Goal: Transaction & Acquisition: Download file/media

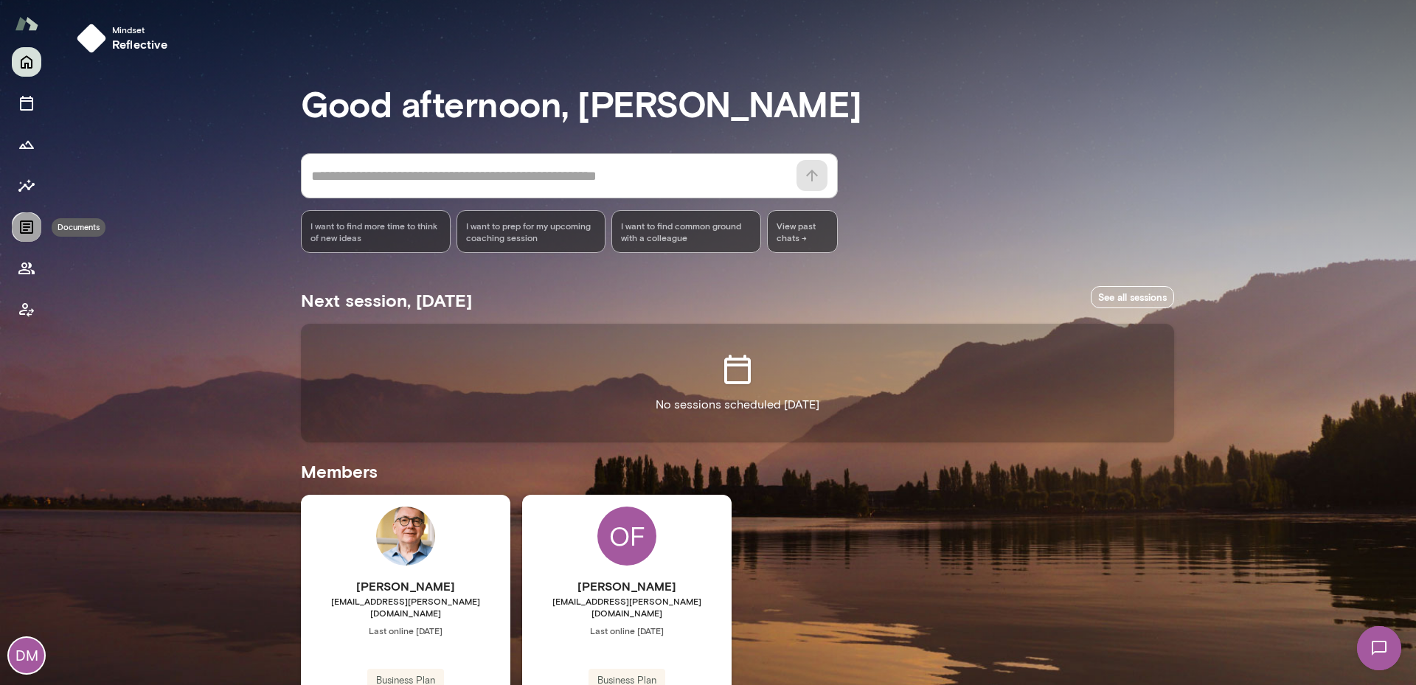
click at [19, 225] on icon "Documents" at bounding box center [27, 227] width 18 height 18
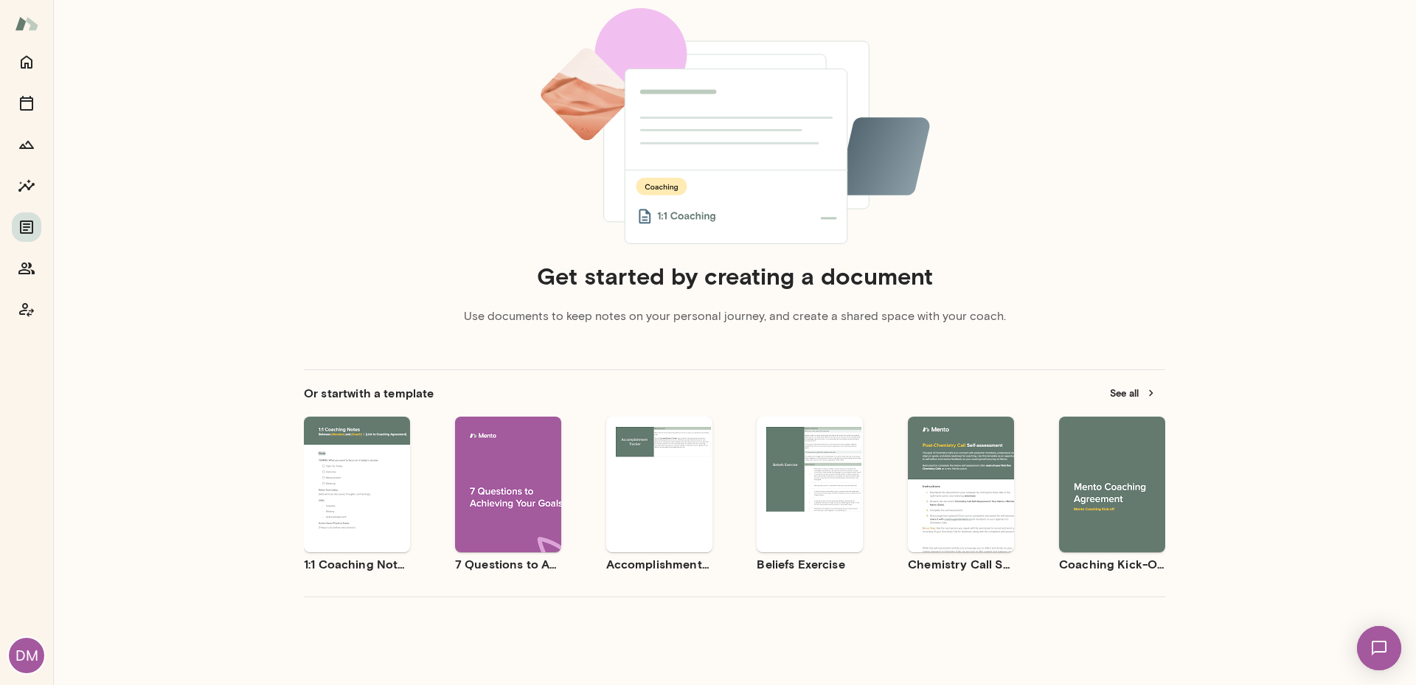
scroll to position [121, 0]
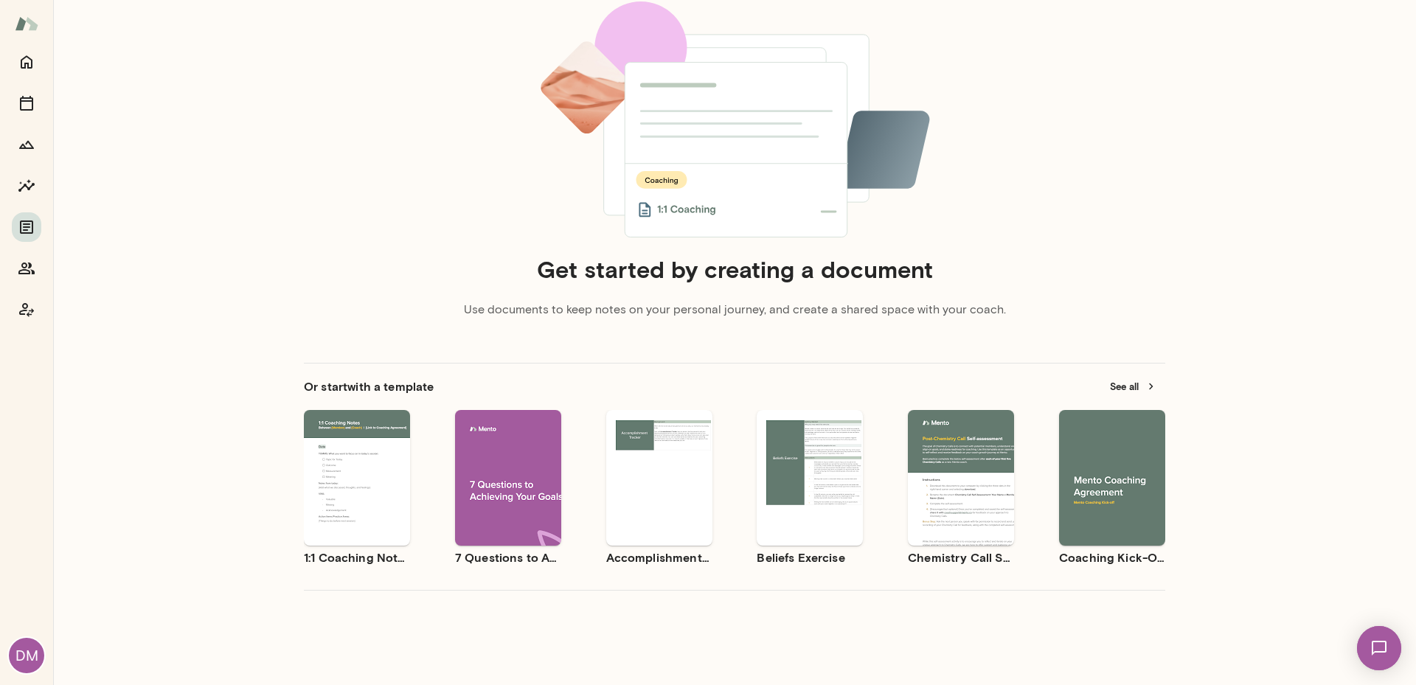
click at [1120, 386] on button "See all" at bounding box center [1133, 386] width 64 height 23
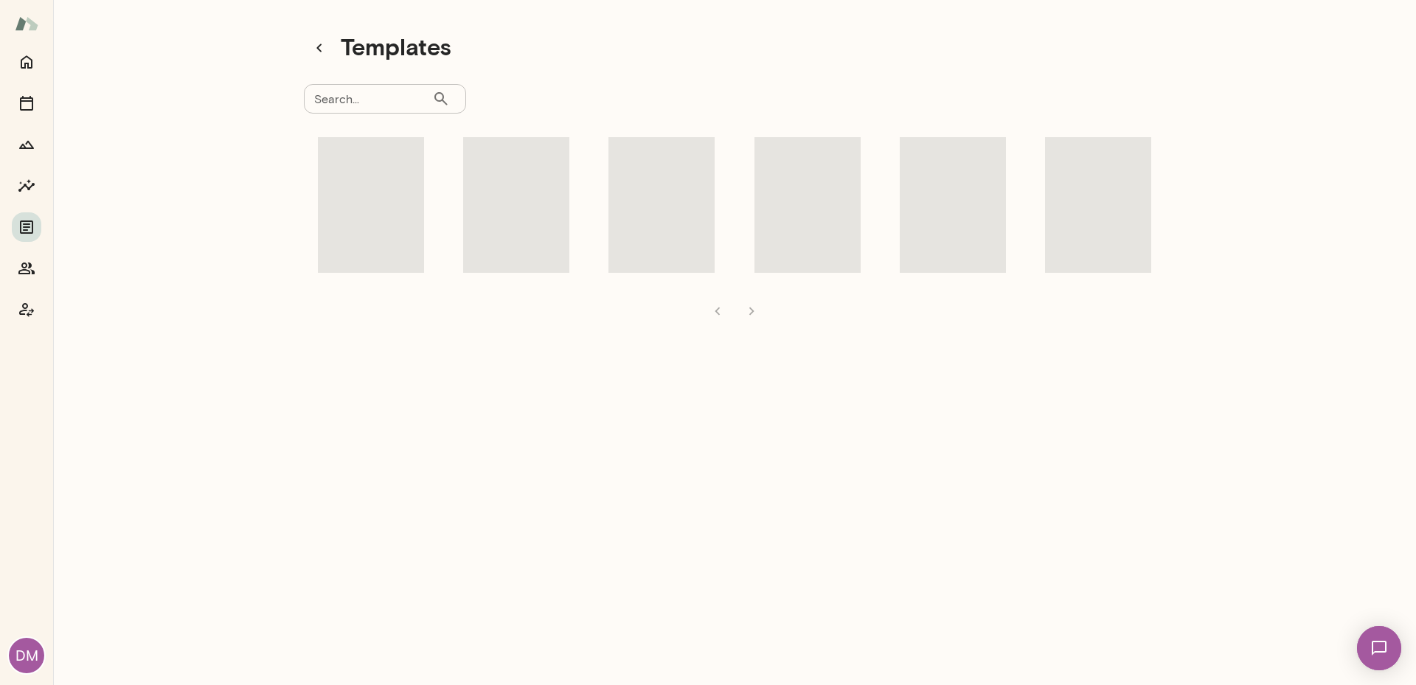
scroll to position [12, 0]
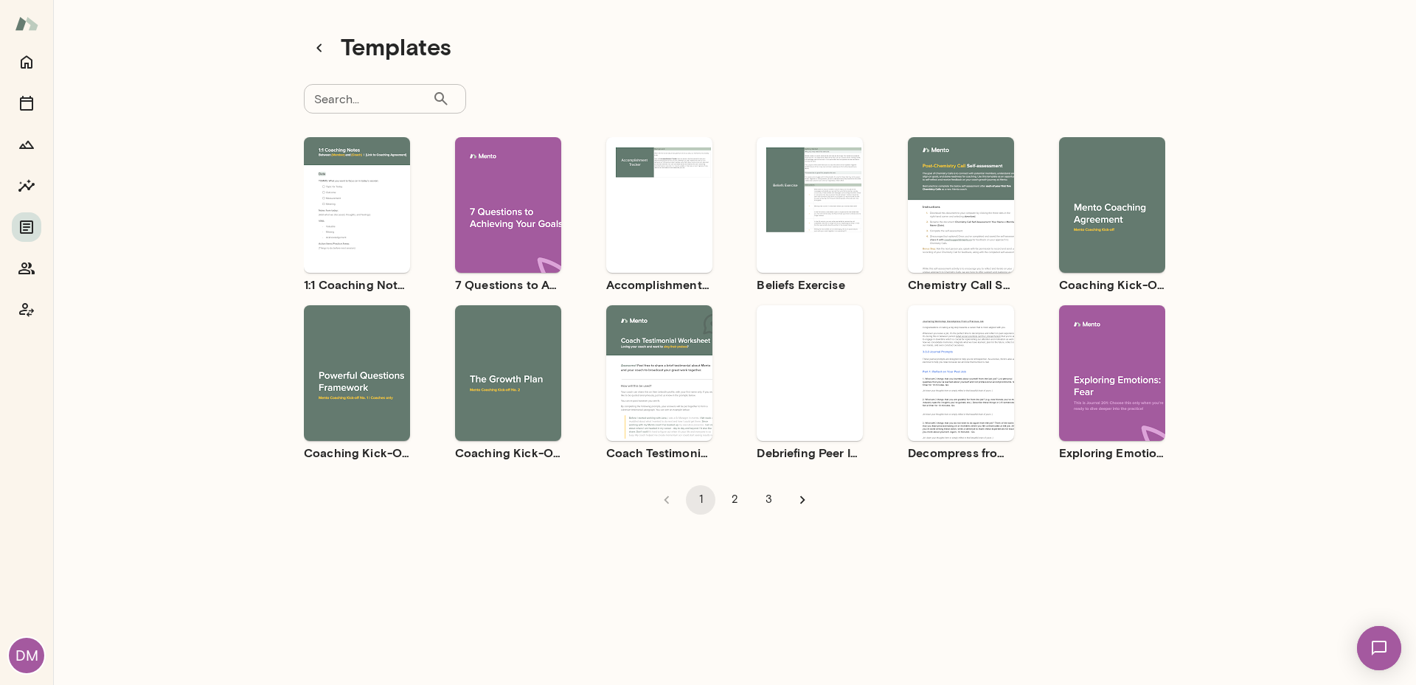
click at [354, 93] on input "Search..." at bounding box center [368, 99] width 128 height 30
type input "**********"
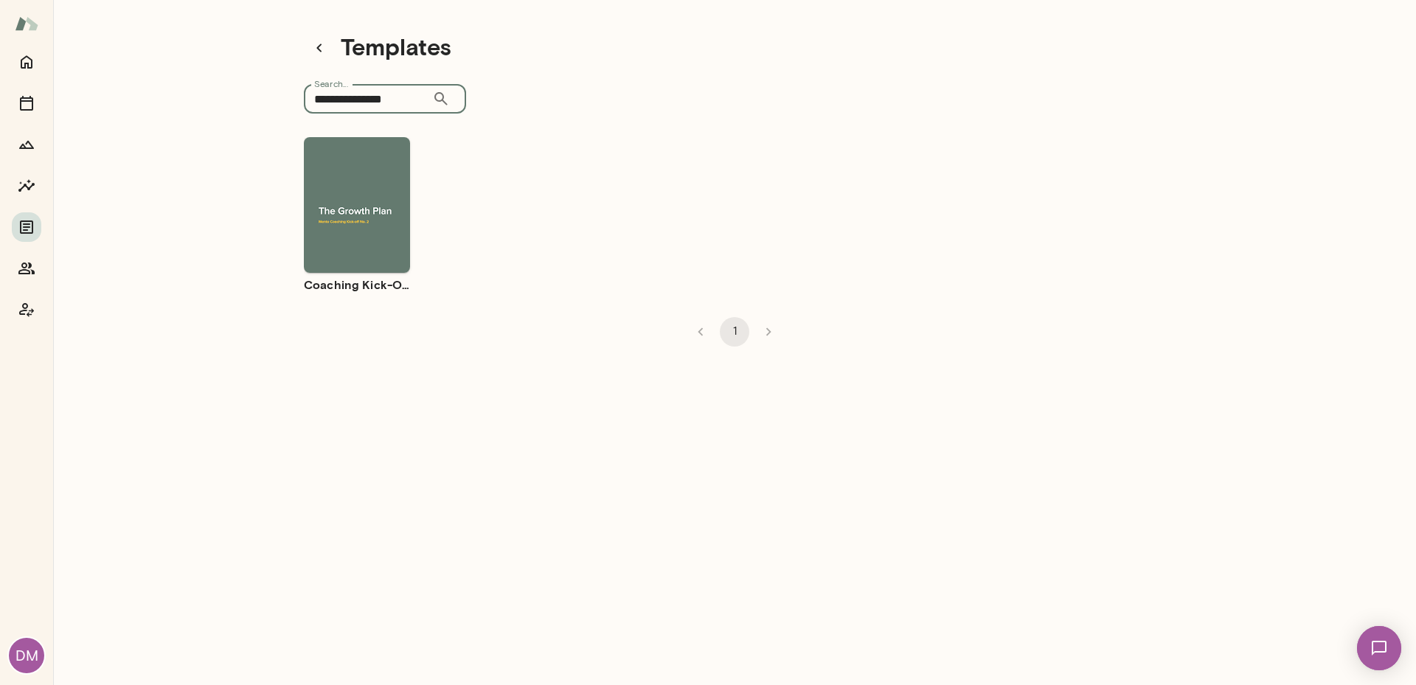
click at [342, 250] on div "Use template Preview" at bounding box center [357, 205] width 106 height 136
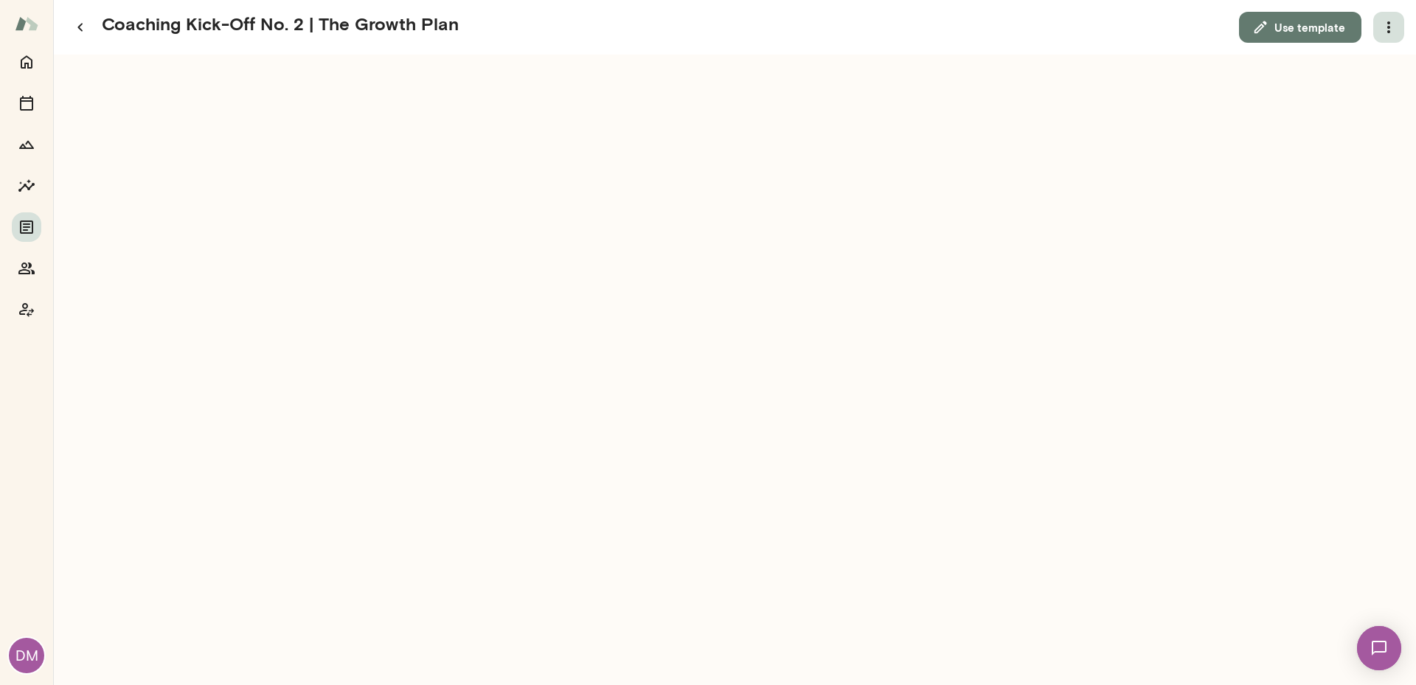
click at [1398, 27] on button "button" at bounding box center [1388, 27] width 31 height 31
click at [1393, 64] on link "Download" at bounding box center [1353, 65] width 81 height 18
